Goal: Transaction & Acquisition: Purchase product/service

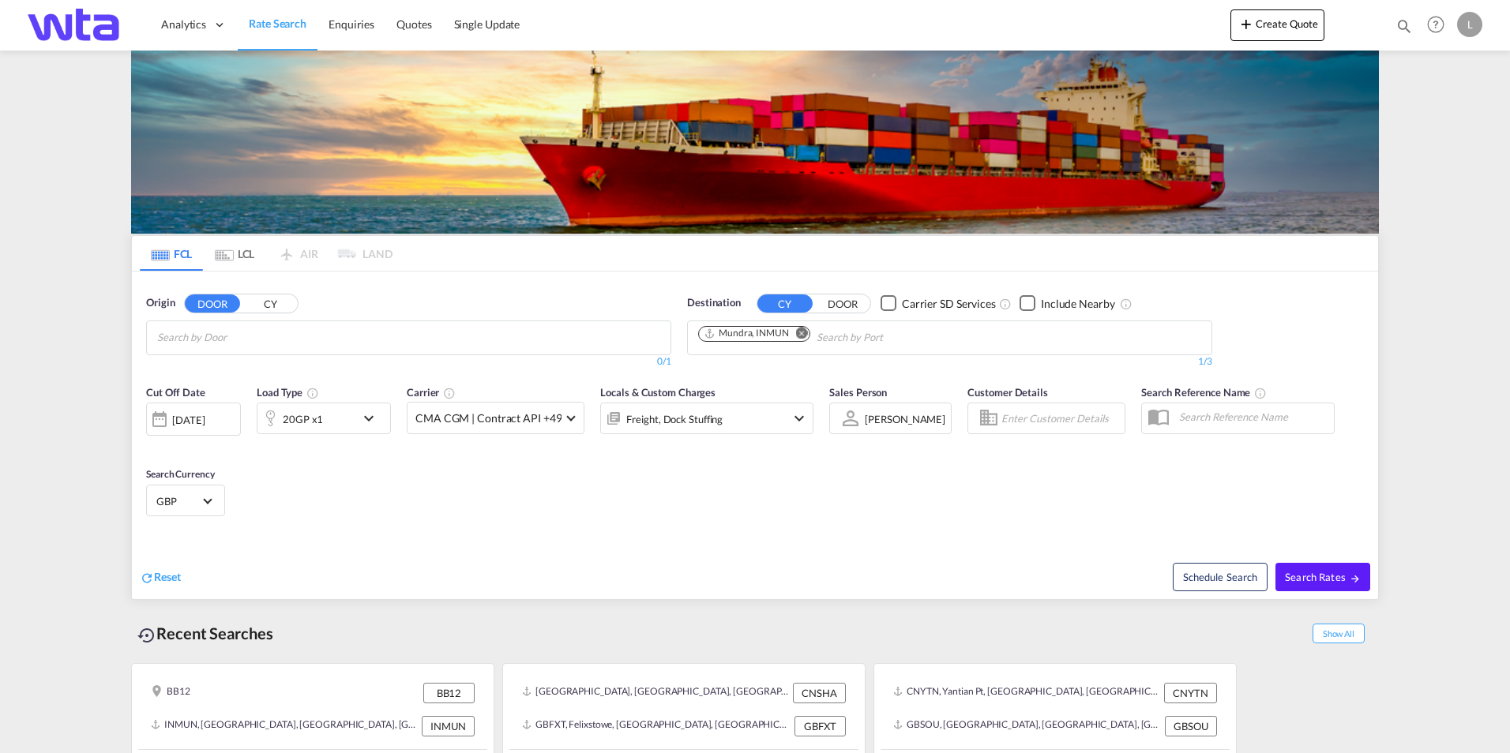
click at [804, 327] on md-icon "Remove" at bounding box center [802, 333] width 12 height 12
click at [352, 170] on img at bounding box center [755, 142] width 1248 height 183
click at [272, 332] on body "Analytics Reports Dashboard Rate Search Enquiries Quotes" at bounding box center [755, 376] width 1510 height 753
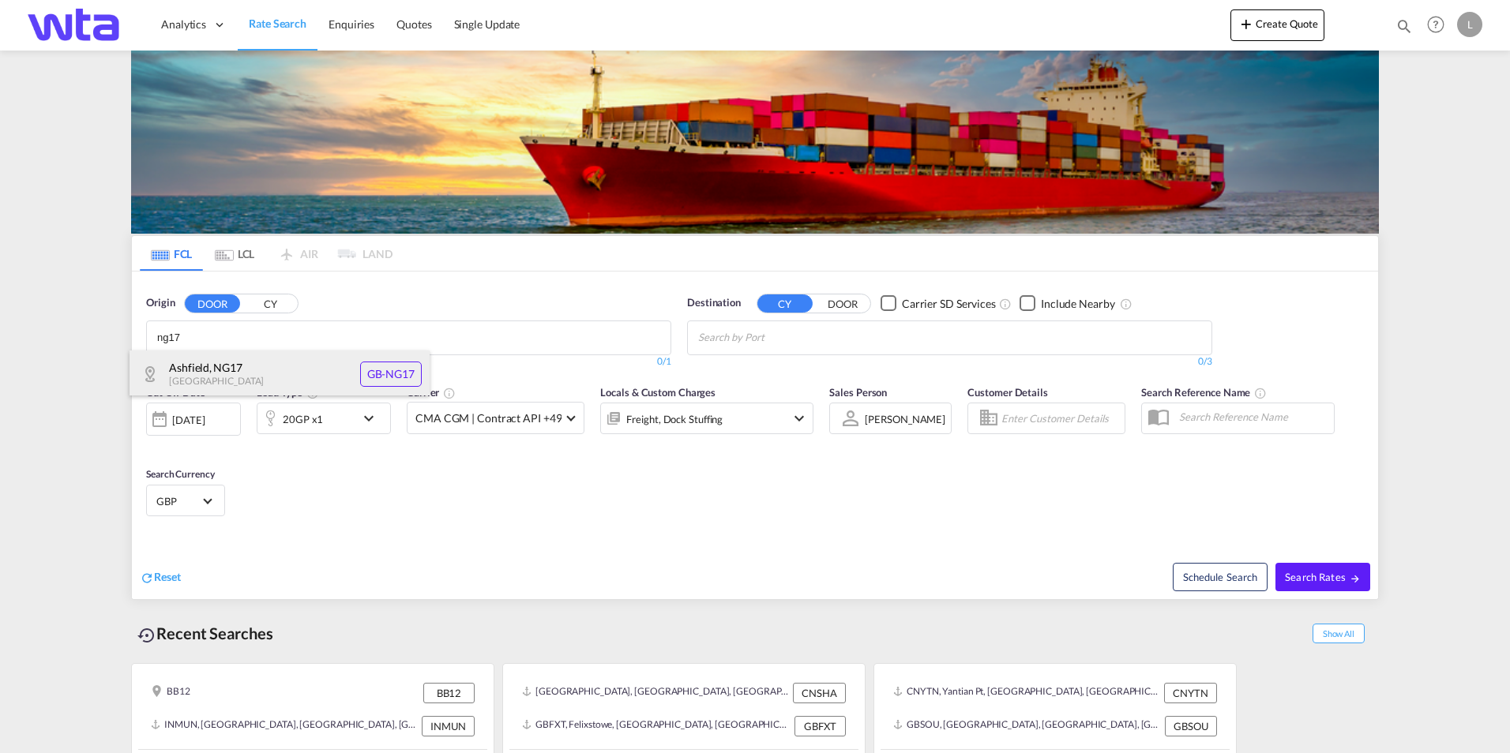
type input "ng17"
click at [179, 355] on div "Ashfield , NG17 [GEOGRAPHIC_DATA] [GEOGRAPHIC_DATA]-NG17" at bounding box center [280, 374] width 300 height 47
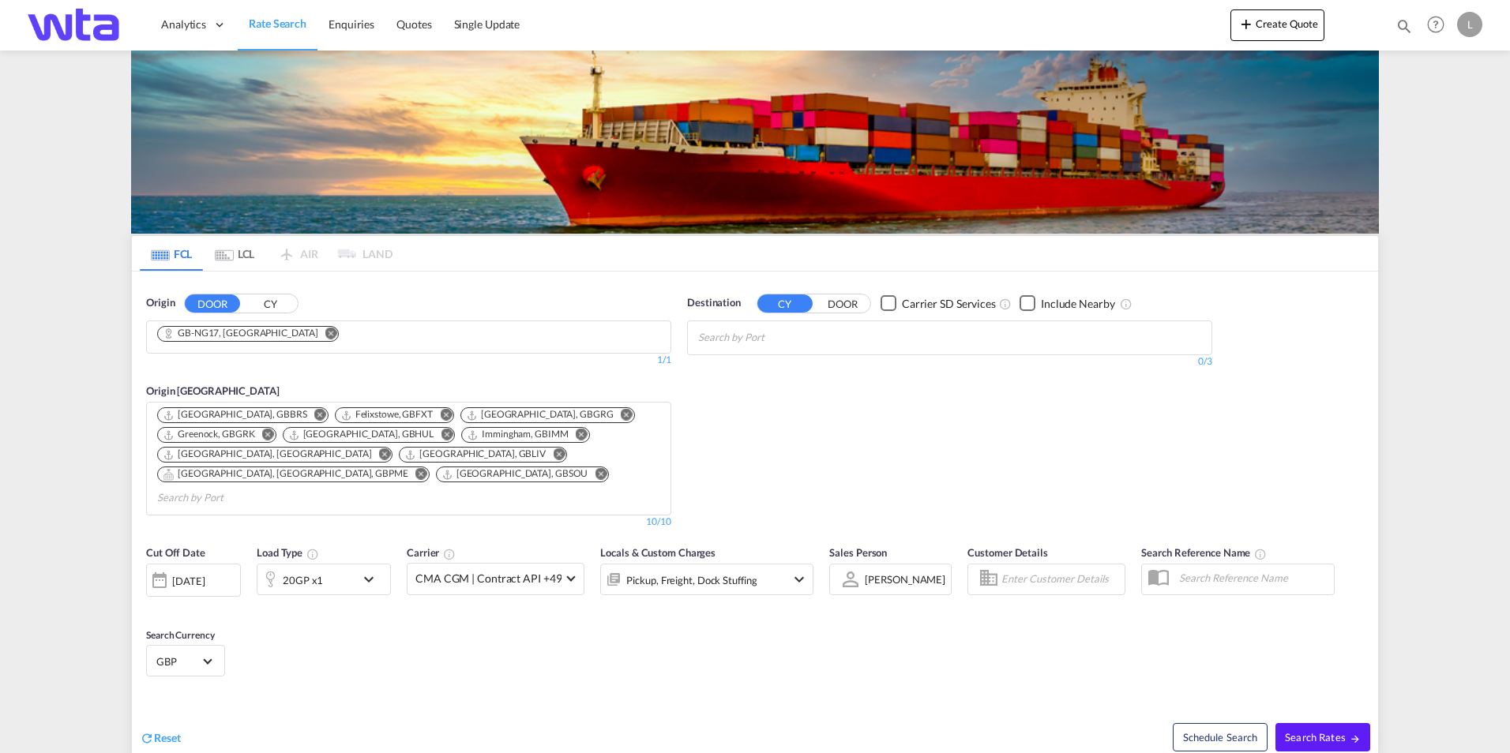
click at [797, 335] on body "Analytics Reports Dashboard Rate Search Enquiries Quotes" at bounding box center [755, 376] width 1510 height 753
type input "gdan"
click at [819, 372] on div "Gdan sk [GEOGRAPHIC_DATA] PLGDN" at bounding box center [820, 374] width 300 height 47
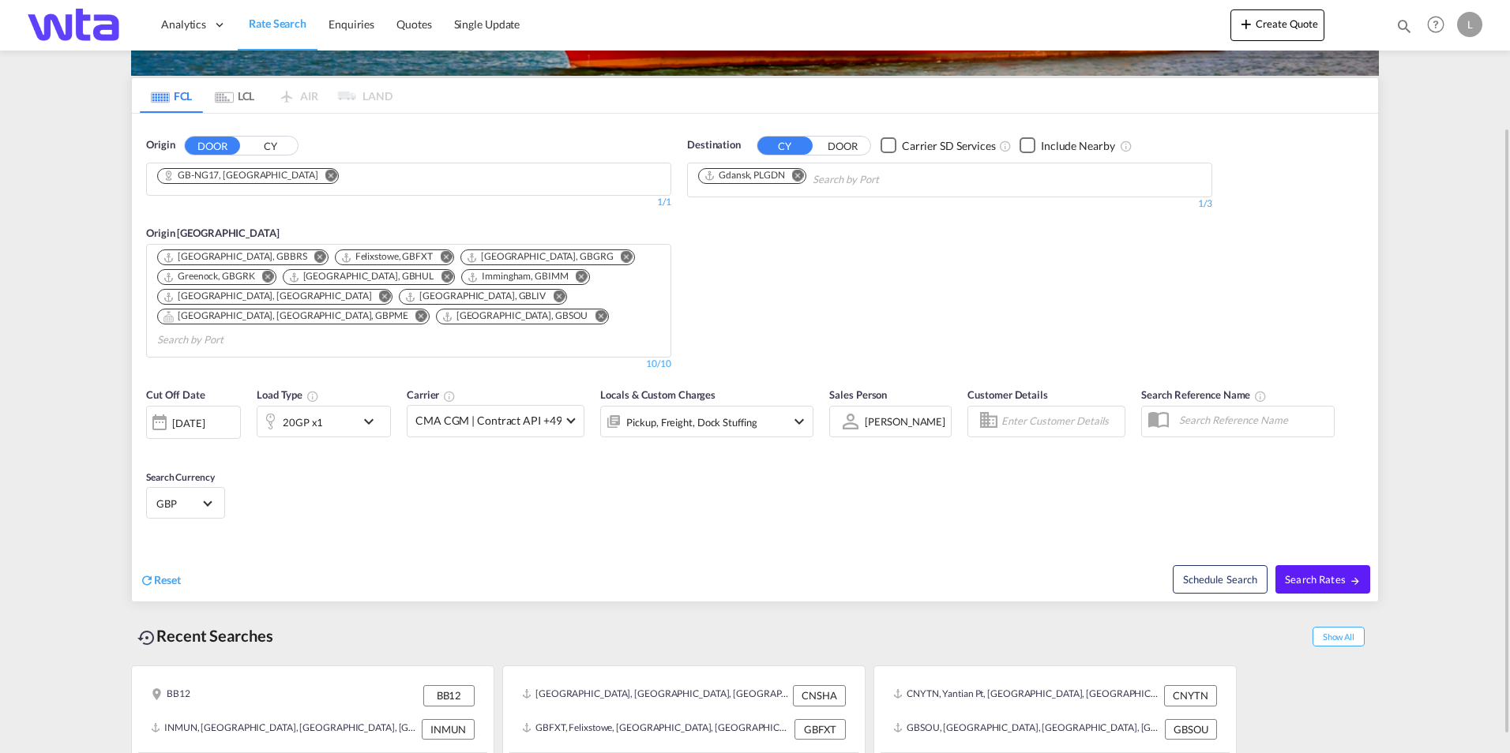
click at [343, 406] on div "20GP x1" at bounding box center [306, 422] width 98 height 32
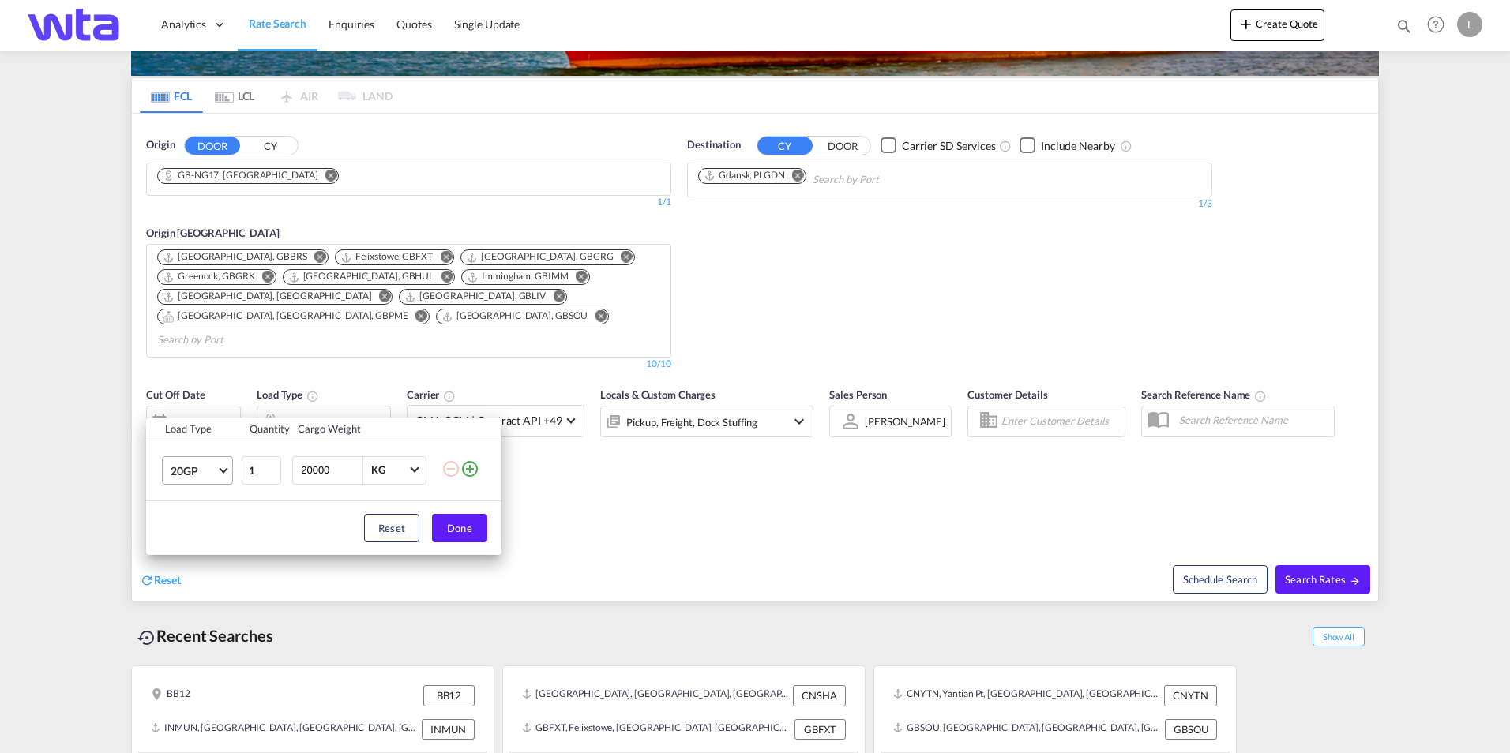
click at [223, 464] on md-select-value "20GP" at bounding box center [200, 470] width 63 height 27
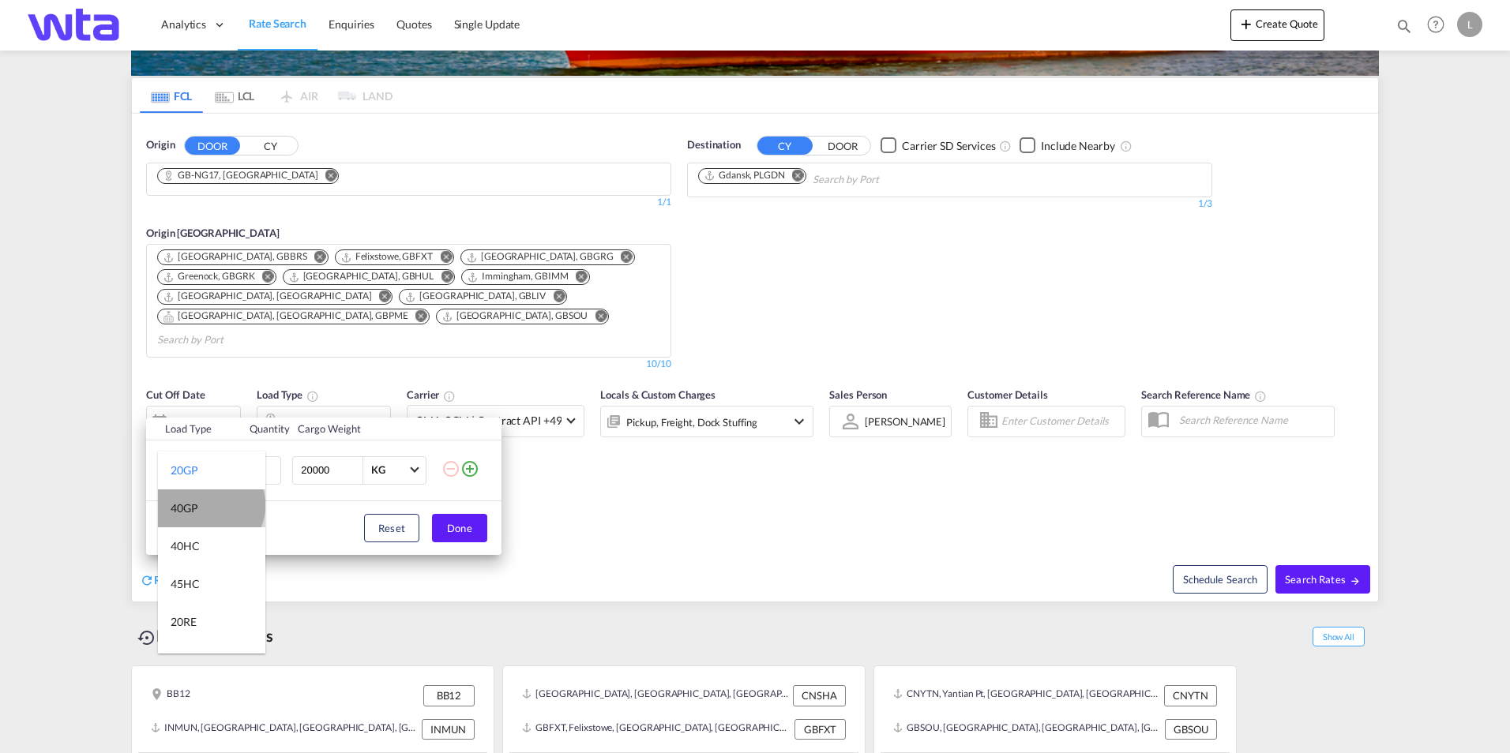
click at [209, 505] on md-option "40GP" at bounding box center [211, 509] width 107 height 38
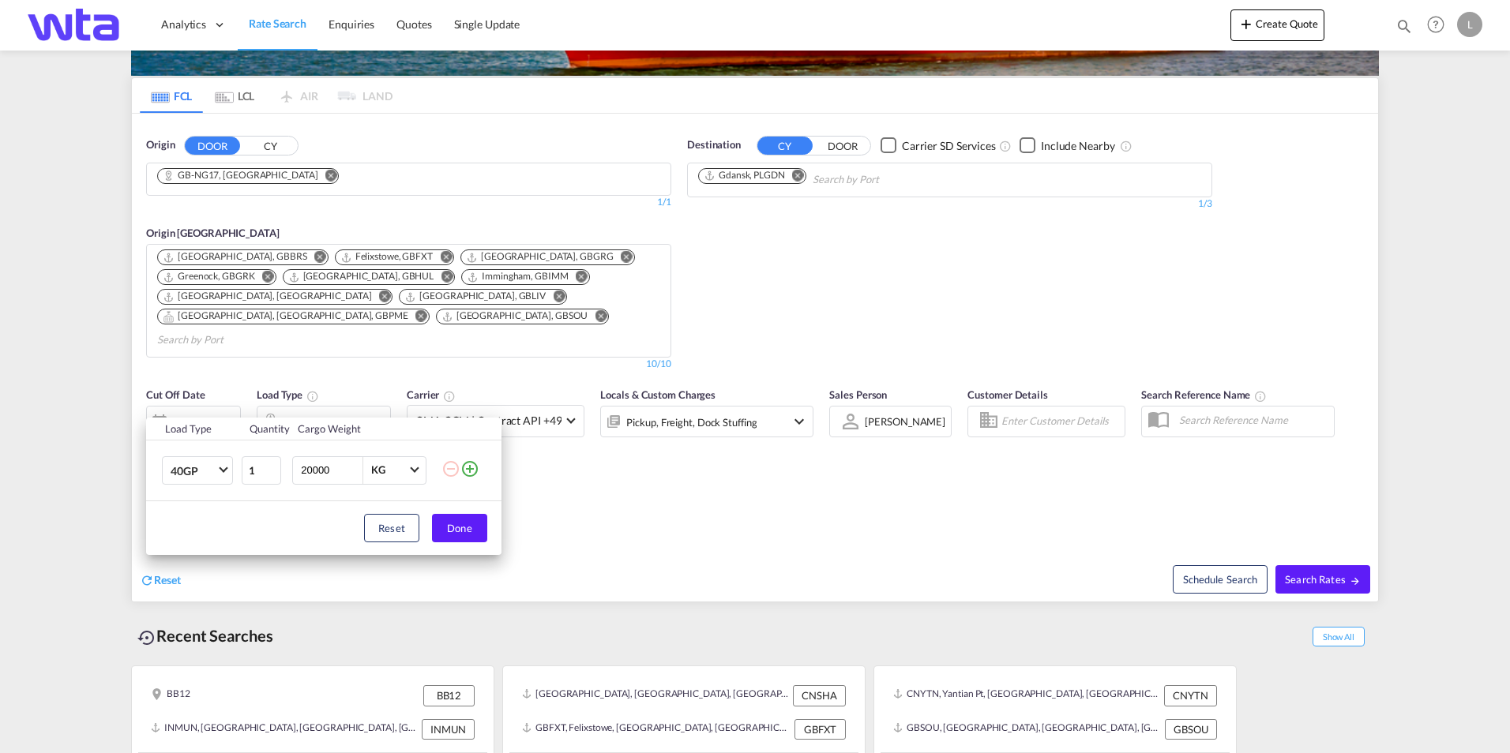
click at [323, 475] on input "20000" at bounding box center [330, 470] width 63 height 27
type input "25000"
click at [454, 524] on button "Done" at bounding box center [459, 528] width 55 height 28
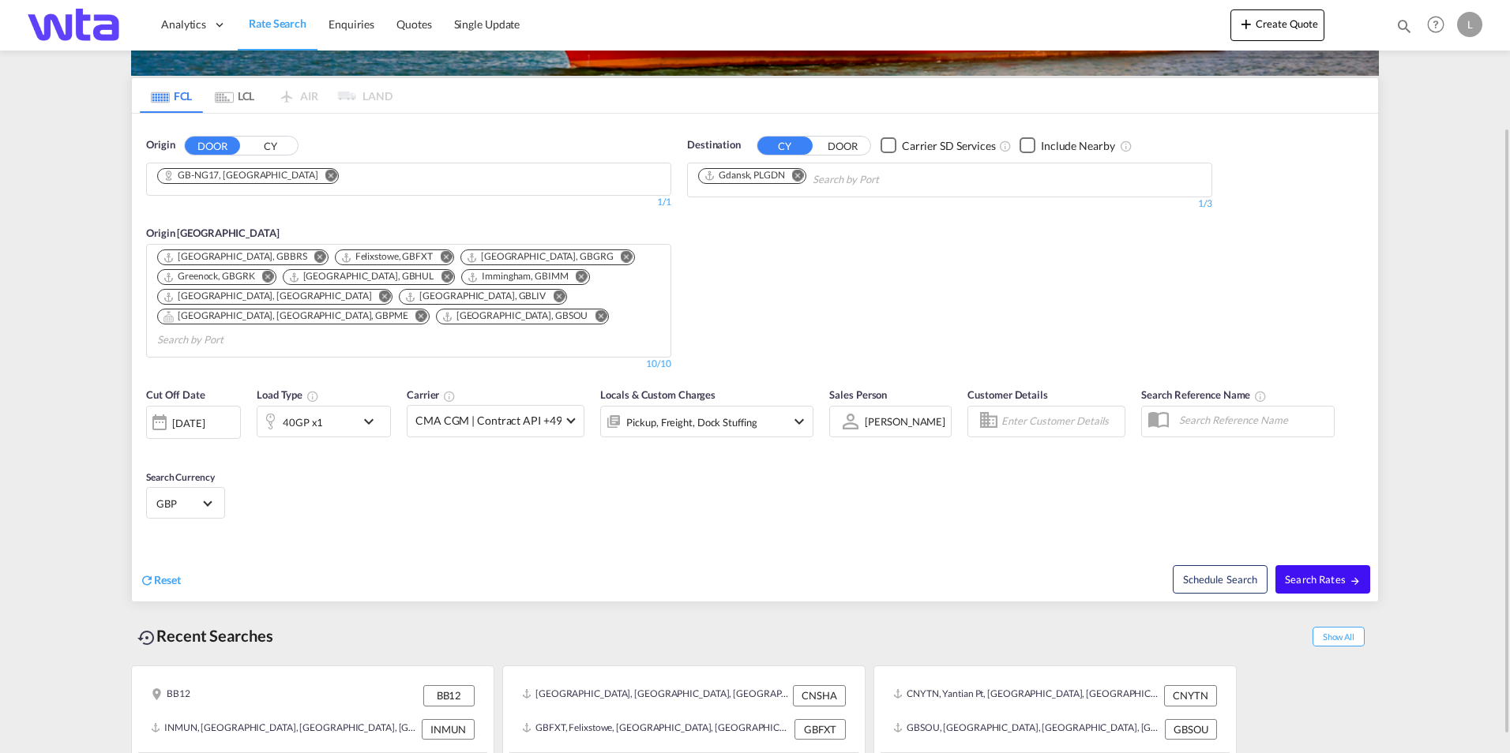
click at [1327, 573] on span "Search Rates" at bounding box center [1323, 579] width 76 height 13
type input "NG17 to PLGDN / [DATE]"
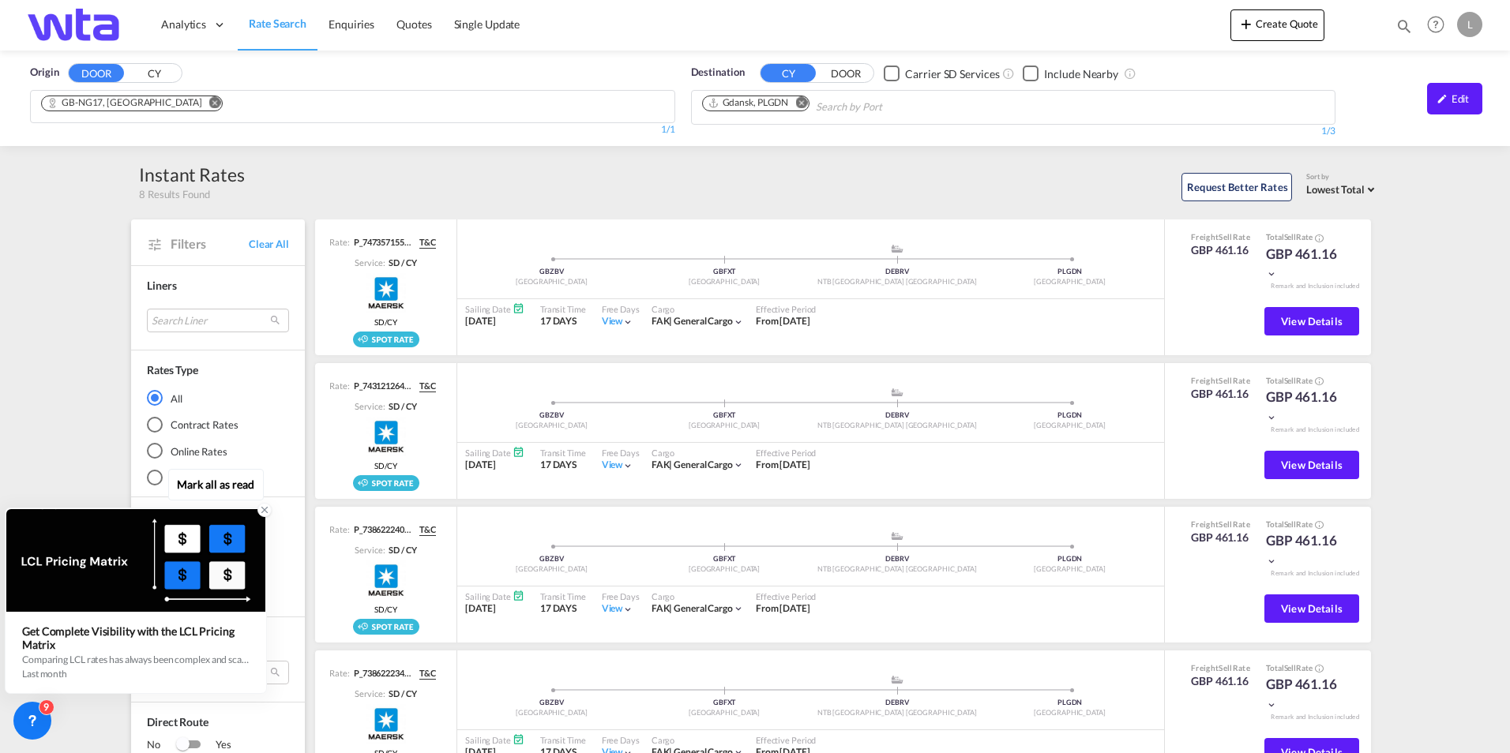
click at [269, 511] on icon at bounding box center [264, 510] width 11 height 11
